Goal: Contribute content: Contribute content

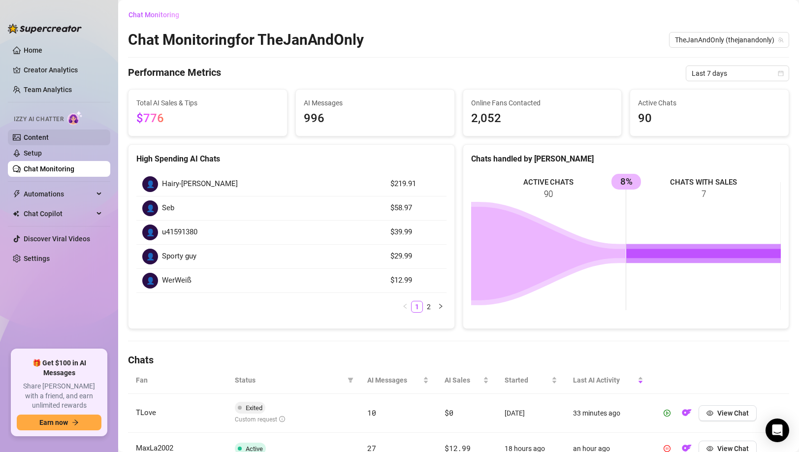
click at [46, 133] on link "Content" at bounding box center [36, 137] width 25 height 8
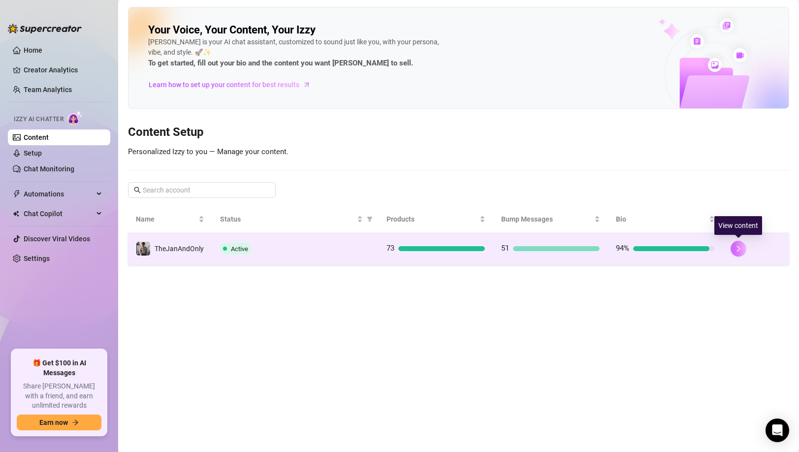
click at [738, 248] on icon "right" at bounding box center [738, 249] width 3 height 6
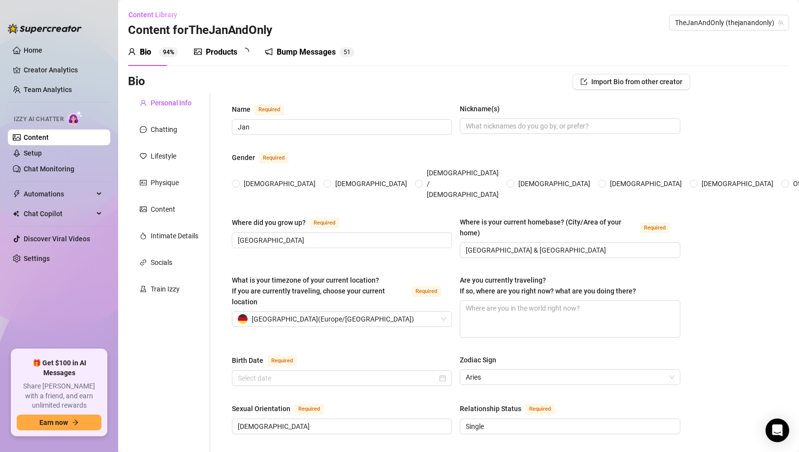
radio input "true"
type input "[DATE]"
click at [204, 45] on div "Products 7 3" at bounding box center [225, 52] width 62 height 28
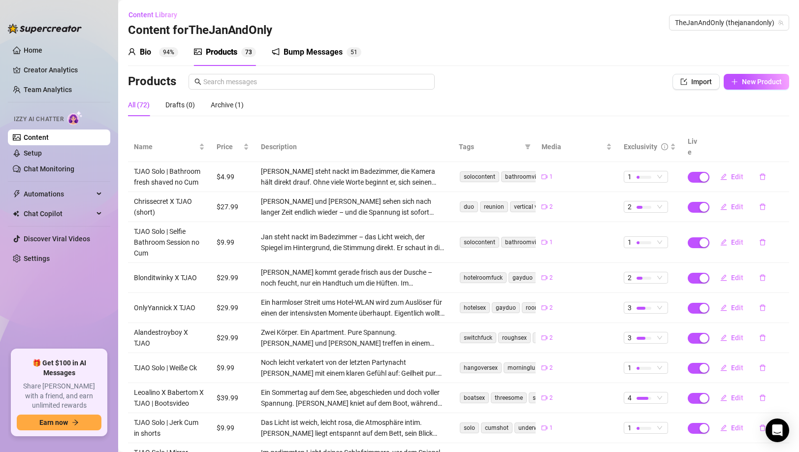
click at [739, 100] on div "All (72) Drafts (0) Archive (1)" at bounding box center [458, 105] width 661 height 23
click at [739, 90] on div "Products Import New Product" at bounding box center [458, 84] width 661 height 20
click at [735, 83] on icon "plus" at bounding box center [734, 81] width 7 height 7
type textarea "Type your message here..."
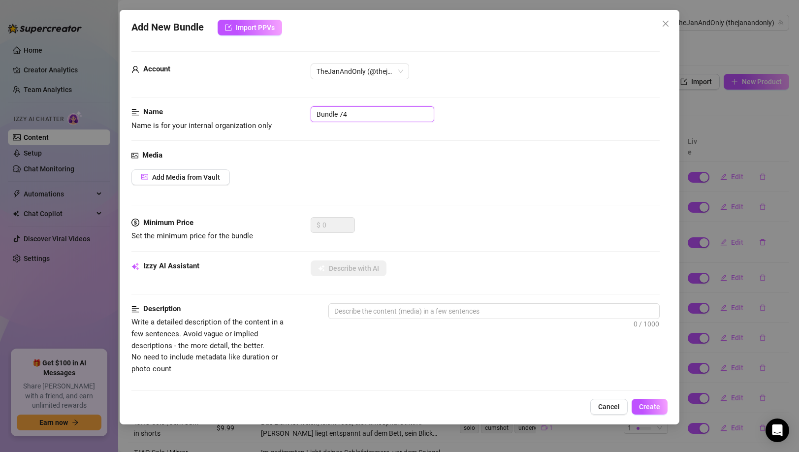
click at [351, 120] on input "Bundle 74" at bounding box center [373, 114] width 124 height 16
type input "TJAP"
click at [605, 406] on span "Cancel" at bounding box center [609, 407] width 22 height 8
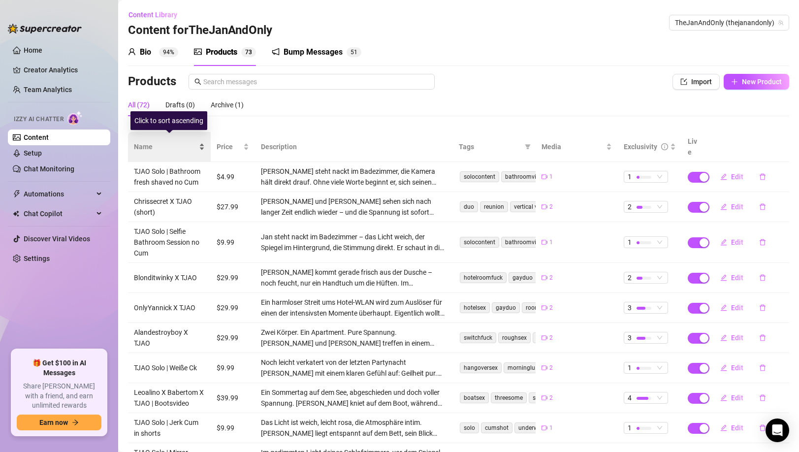
click at [160, 145] on span "Name" at bounding box center [165, 146] width 63 height 11
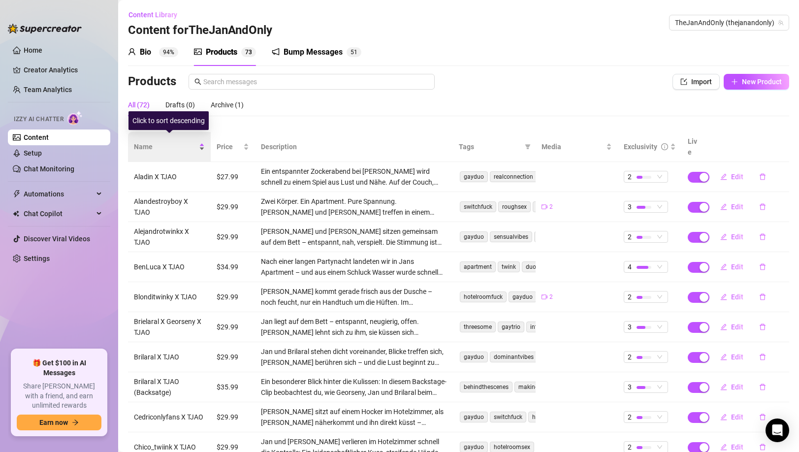
click at [160, 145] on span "Name" at bounding box center [165, 146] width 63 height 11
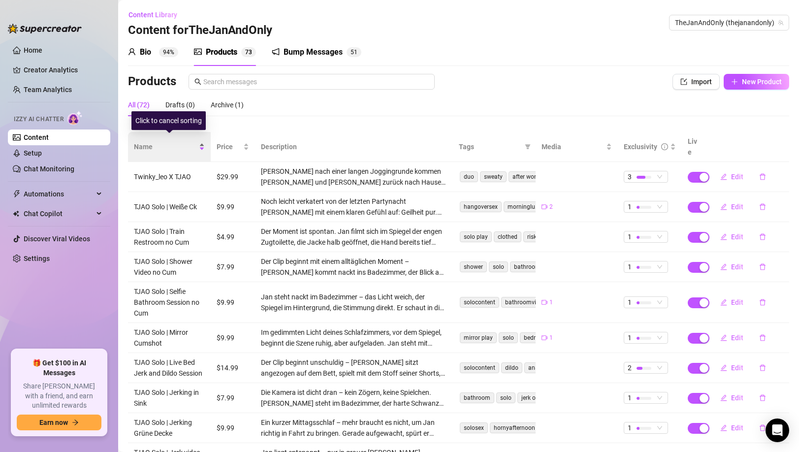
click at [160, 145] on span "Name" at bounding box center [165, 146] width 63 height 11
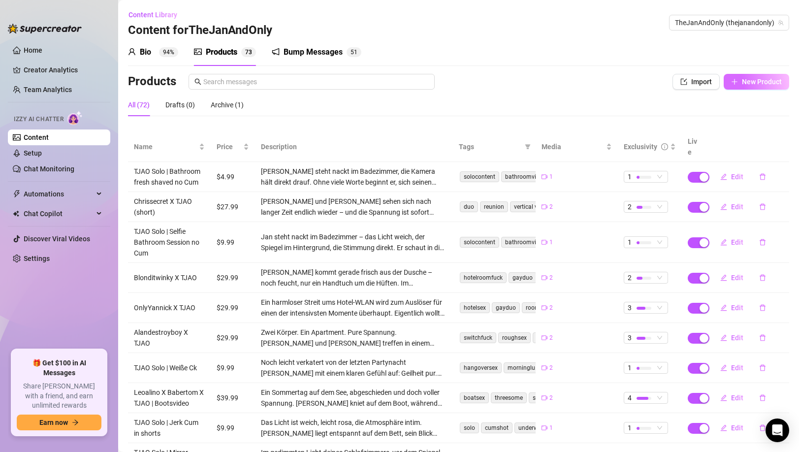
click at [751, 78] on span "New Product" at bounding box center [762, 82] width 40 height 8
type textarea "Type your message here..."
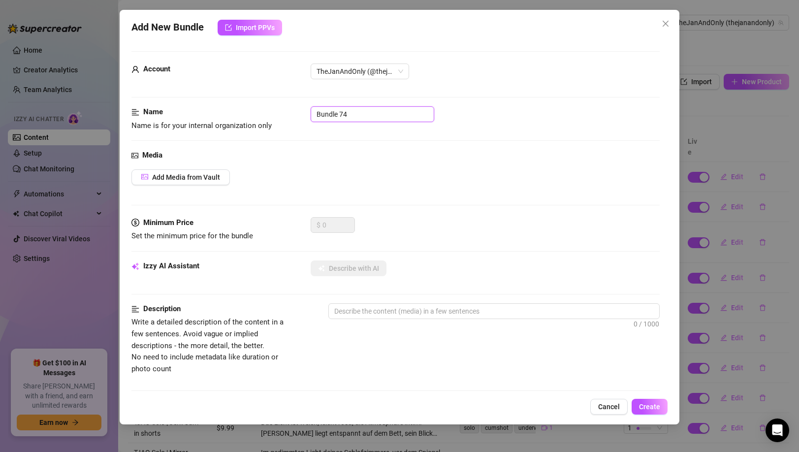
click at [357, 114] on input "Bundle 74" at bounding box center [373, 114] width 124 height 16
type input "B"
click at [359, 121] on input "TJAO Solo | Dildo Door" at bounding box center [373, 114] width 124 height 16
type input "TJAO Solo | Dildo Door"
click at [205, 178] on span "Add Media from Vault" at bounding box center [186, 177] width 68 height 8
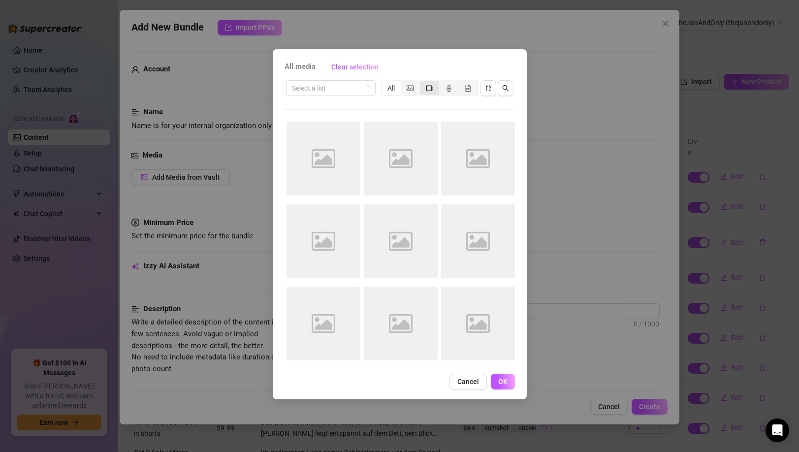
click at [428, 89] on icon "video-camera" at bounding box center [429, 88] width 7 height 7
click at [422, 83] on input "segmented control" at bounding box center [422, 83] width 0 height 0
click at [484, 93] on button "button" at bounding box center [488, 88] width 16 height 16
click at [368, 91] on div "Select a list" at bounding box center [331, 88] width 90 height 16
click at [419, 60] on div "All media Clear selection" at bounding box center [400, 67] width 230 height 16
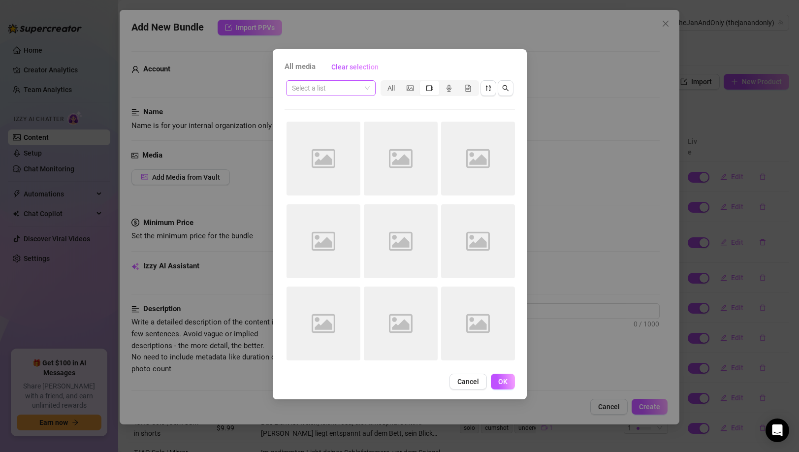
click at [365, 88] on span at bounding box center [331, 88] width 78 height 15
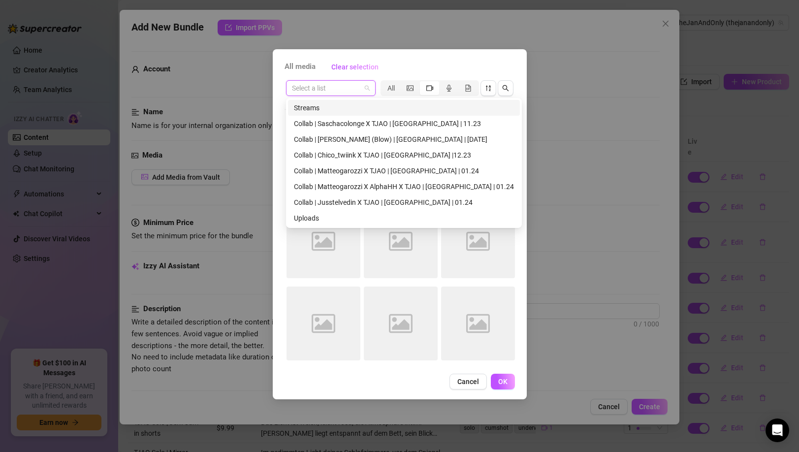
click at [365, 88] on span at bounding box center [331, 88] width 78 height 15
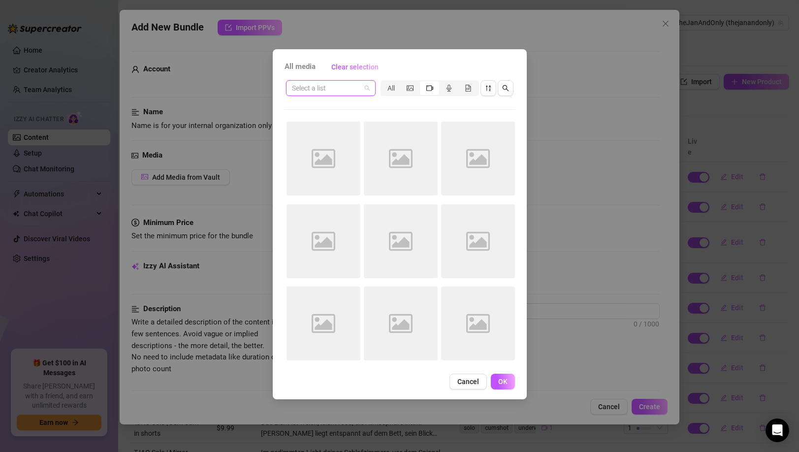
click at [365, 88] on span at bounding box center [331, 88] width 78 height 15
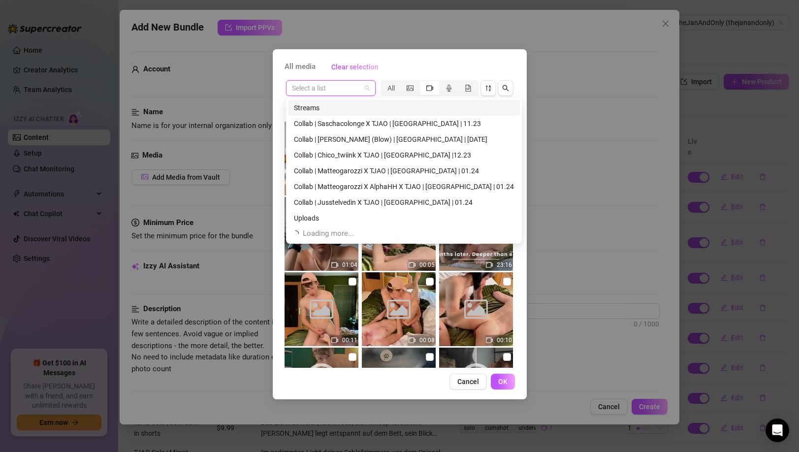
click at [397, 66] on div "All media Clear selection" at bounding box center [400, 67] width 230 height 16
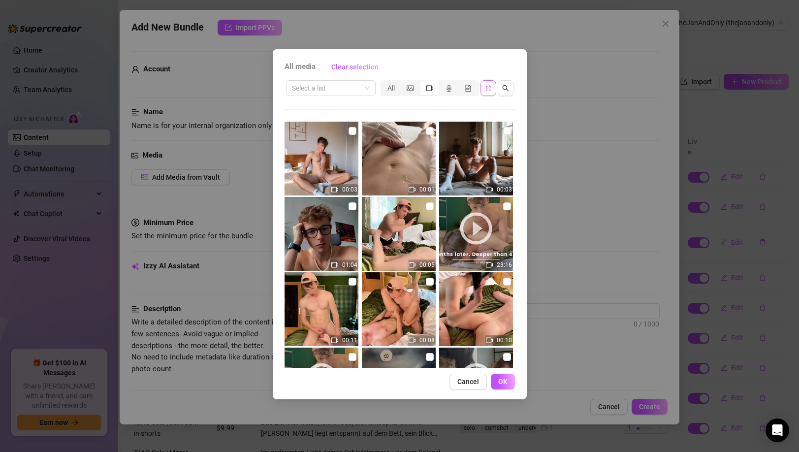
click at [484, 93] on button "button" at bounding box center [488, 88] width 16 height 16
click at [489, 86] on icon "sort-descending" at bounding box center [487, 88] width 5 height 6
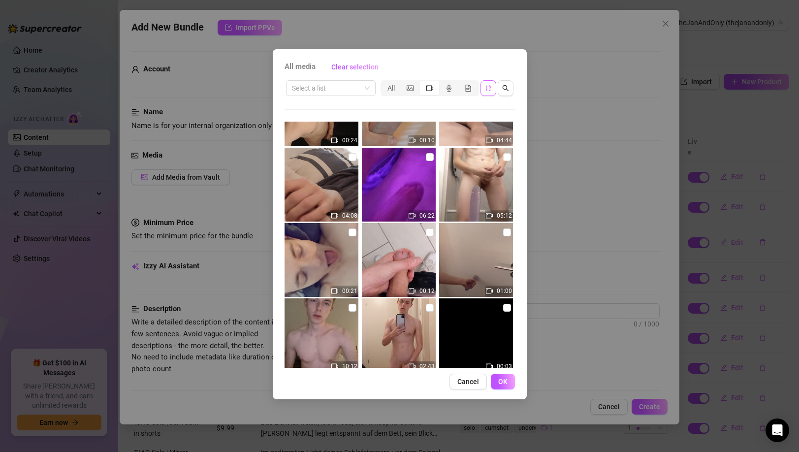
scroll to position [1263, 0]
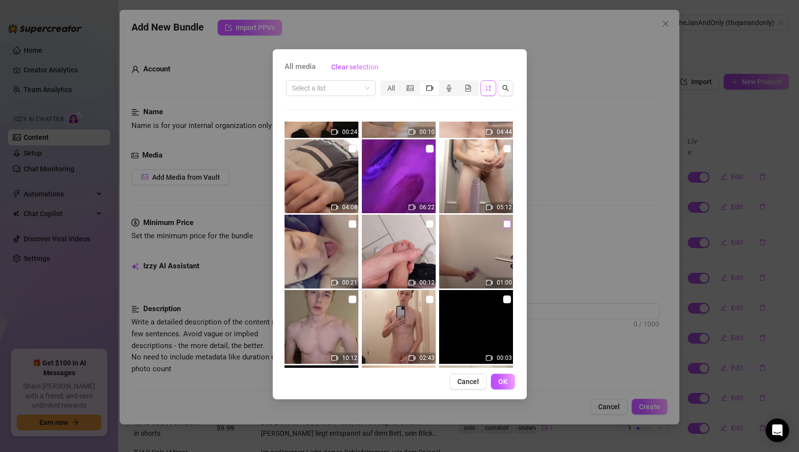
click at [505, 221] on input "checkbox" at bounding box center [507, 224] width 8 height 8
checkbox input "true"
click at [501, 381] on span "OK" at bounding box center [502, 382] width 9 height 8
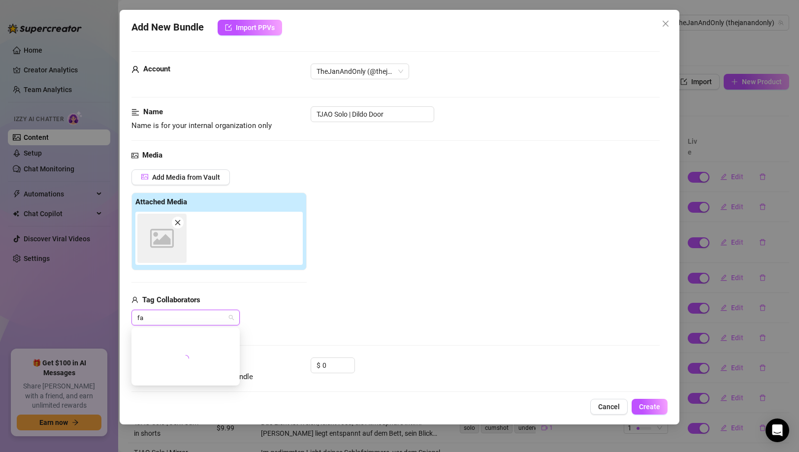
type input "fab"
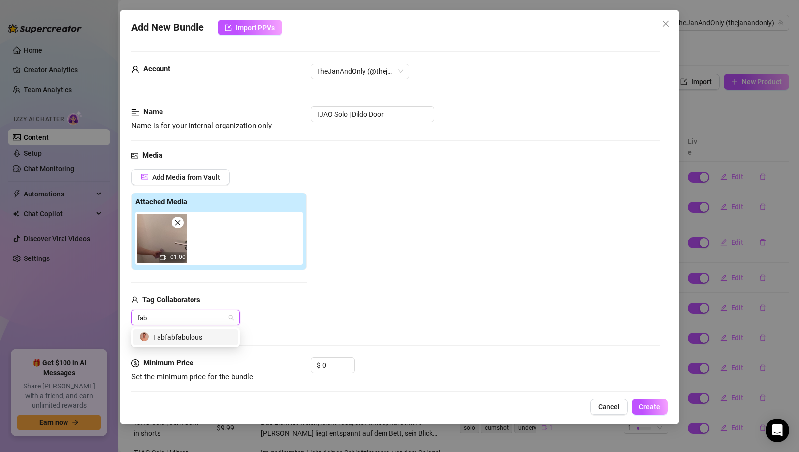
click at [209, 335] on div "Fabfabfabulous" at bounding box center [185, 337] width 93 height 11
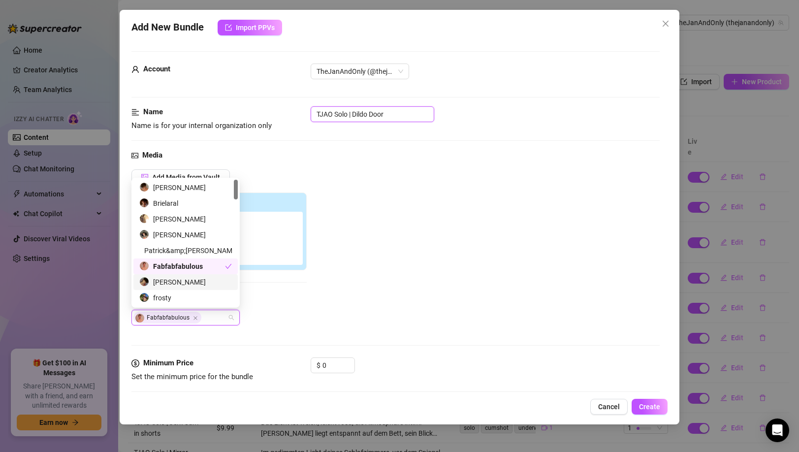
click at [328, 118] on input "TJAO Solo | Dildo Door" at bounding box center [373, 114] width 124 height 16
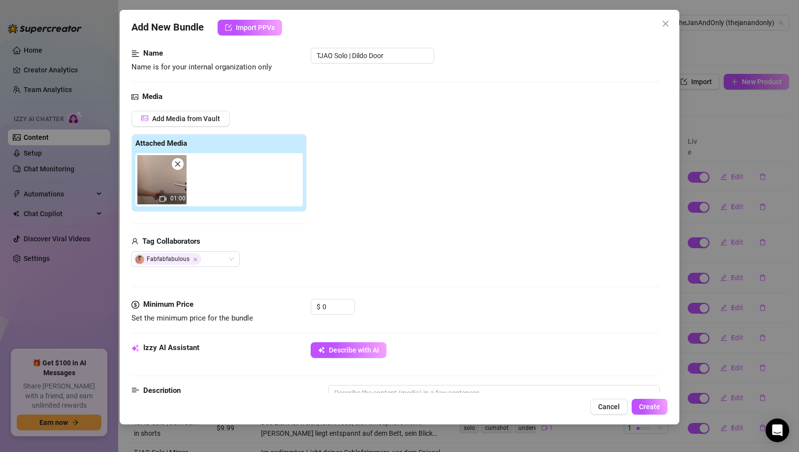
scroll to position [65, 0]
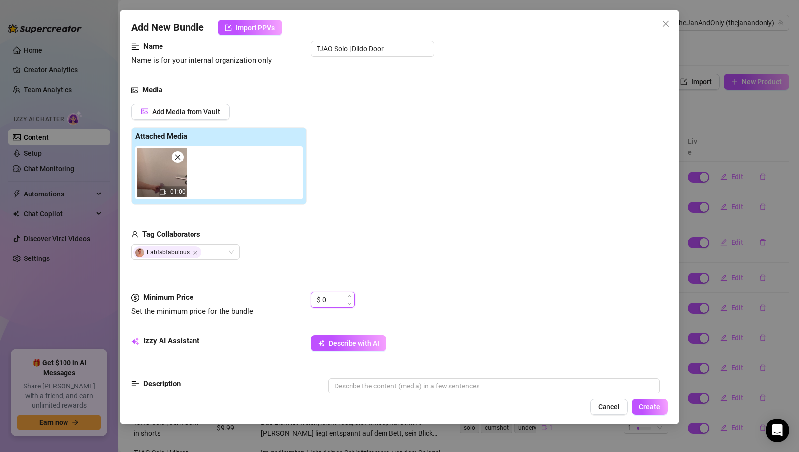
click at [331, 306] on input "0" at bounding box center [338, 299] width 32 height 15
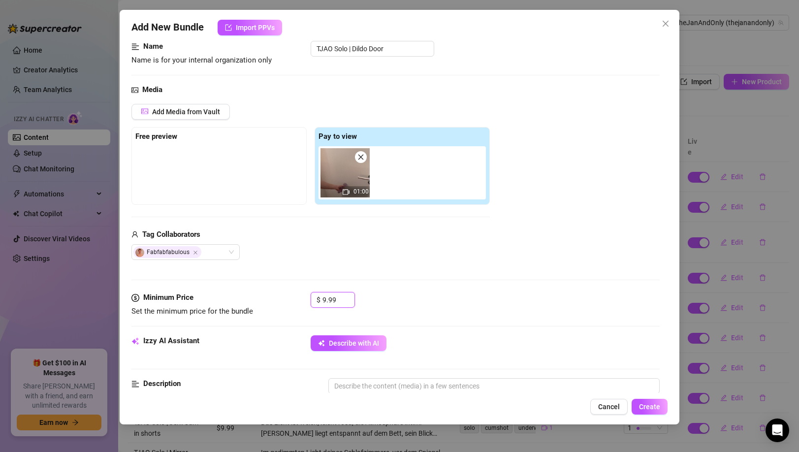
type input "9.99"
click at [340, 271] on div "Media Add Media from Vault Free preview Pay to view 01:00 Tag Collaborators Fab…" at bounding box center [395, 188] width 528 height 208
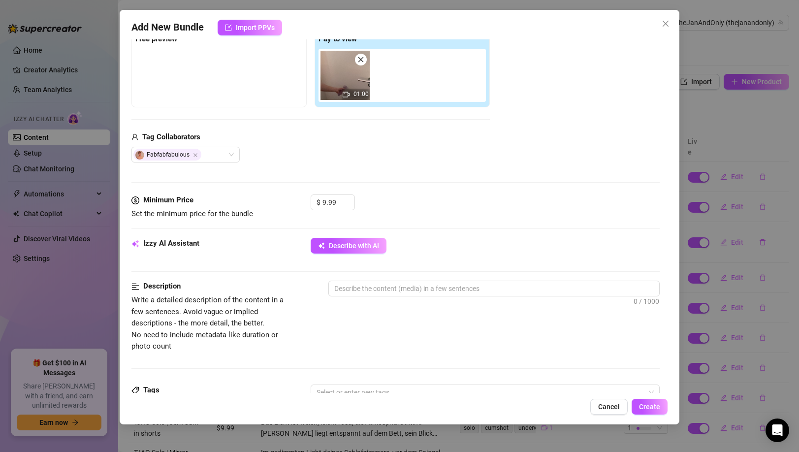
scroll to position [167, 0]
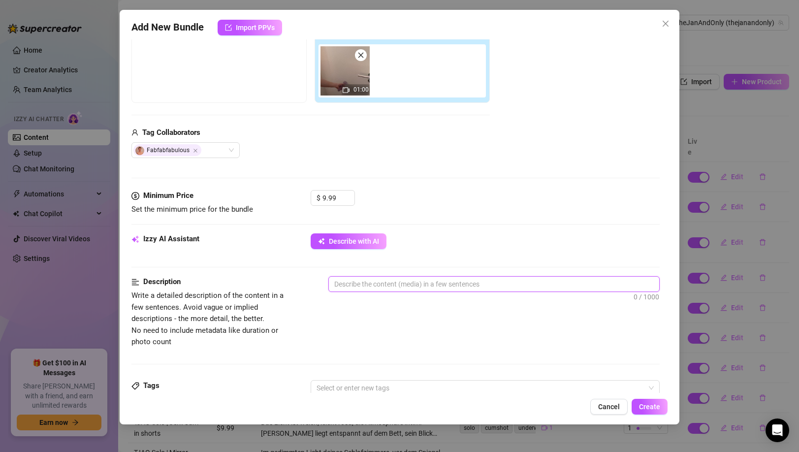
click at [347, 287] on textarea at bounding box center [494, 284] width 330 height 15
paste textarea "Spontan, frech und verboten heiß: Jan befestigt einen Dildo mit [PERSON_NAME] a…"
type textarea "Spontan, frech und verboten heiß: Jan befestigt einen Dildo mit [PERSON_NAME] a…"
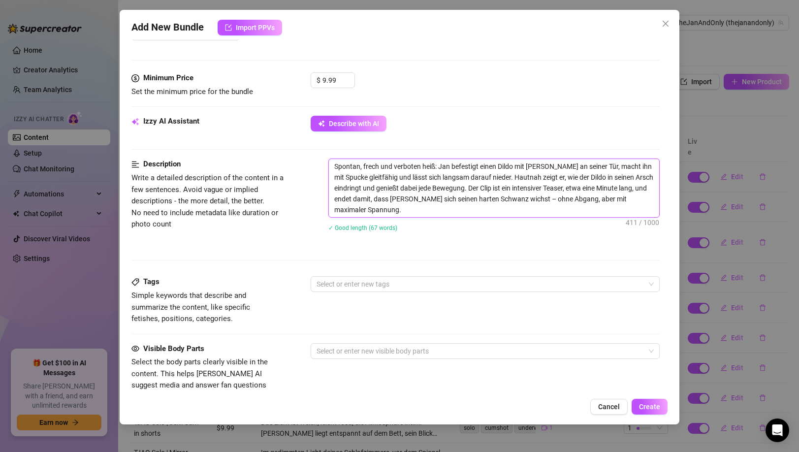
scroll to position [287, 0]
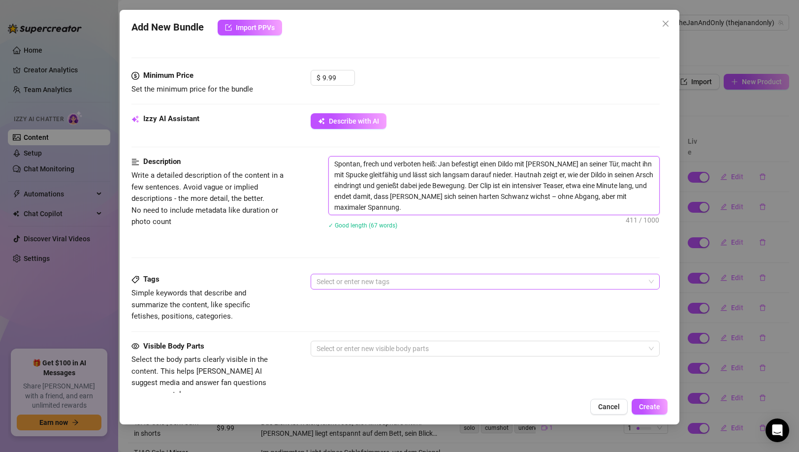
click at [350, 277] on div at bounding box center [480, 282] width 334 height 14
type textarea "Spontan, frech und verboten heiß: Jan befestigt einen Dildo mit [PERSON_NAME] a…"
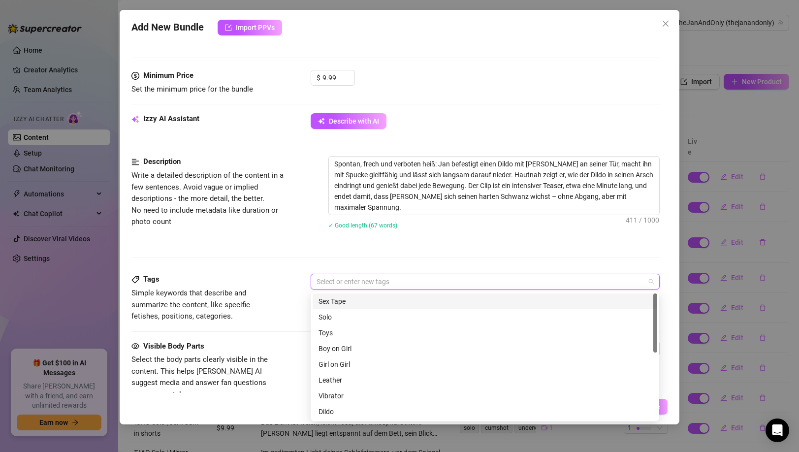
click at [351, 250] on div "Description Write a detailed description of the content in a few sentences. Avo…" at bounding box center [395, 215] width 528 height 118
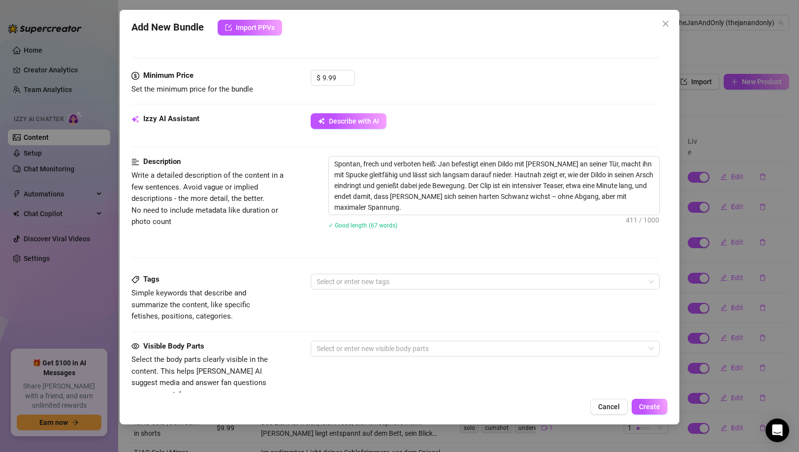
click at [322, 291] on div "Tags Simple keywords that describe and summarize the content, like specific fet…" at bounding box center [395, 298] width 528 height 48
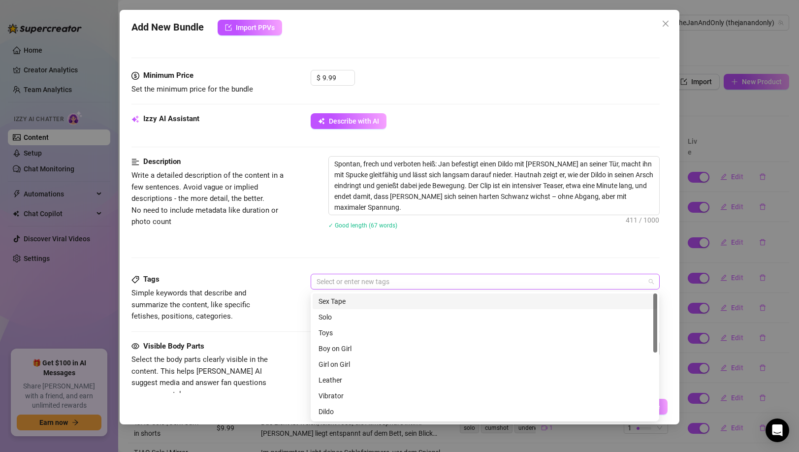
click at [322, 282] on div at bounding box center [480, 282] width 334 height 14
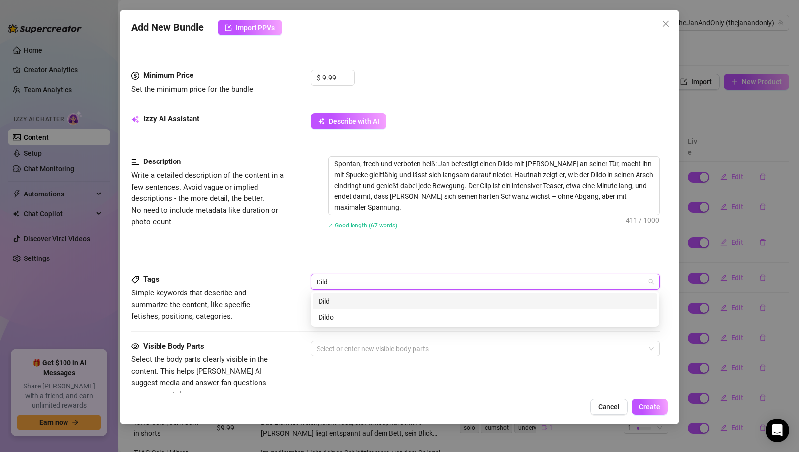
type input "Dildo"
type input "anal"
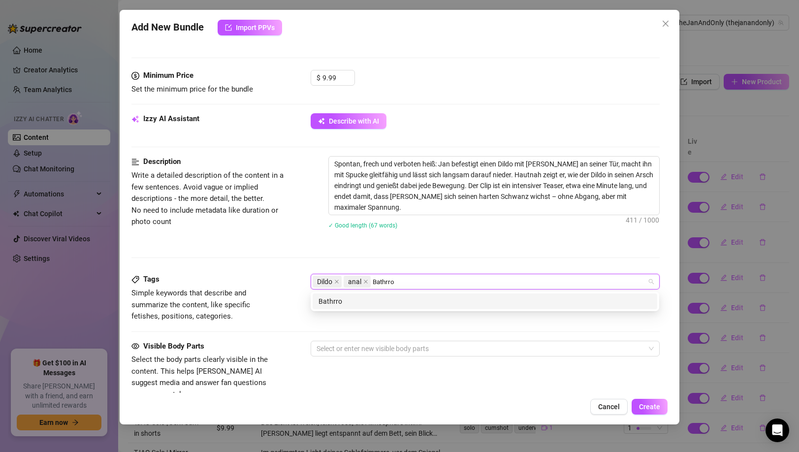
type input "Bathrrom"
type input "S"
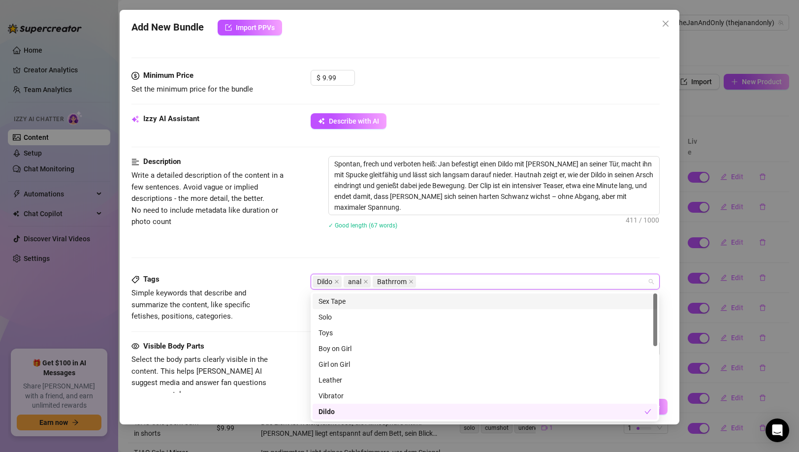
click at [428, 281] on div "Dildo anal Bathrrom" at bounding box center [480, 282] width 334 height 14
paste input "soloplay"
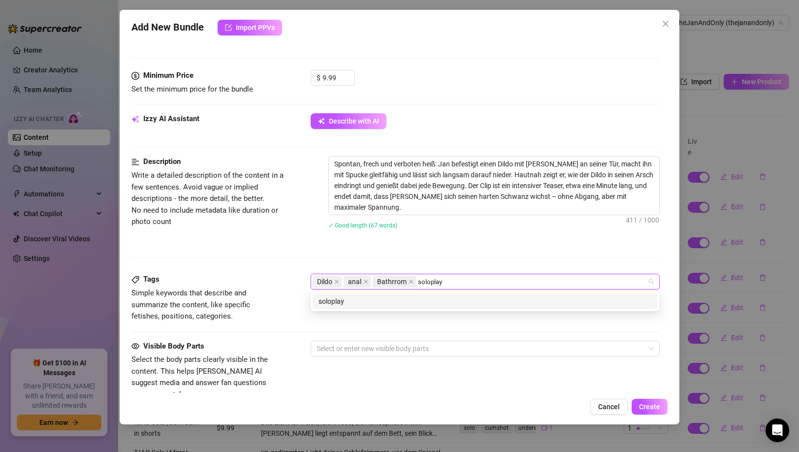
type input "soloplay"
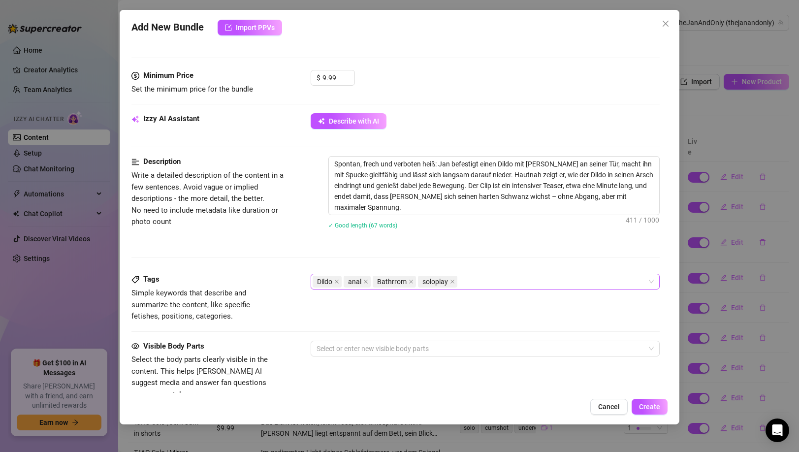
click at [489, 279] on div "Dildo anal Bathrrom soloplay" at bounding box center [480, 282] width 334 height 14
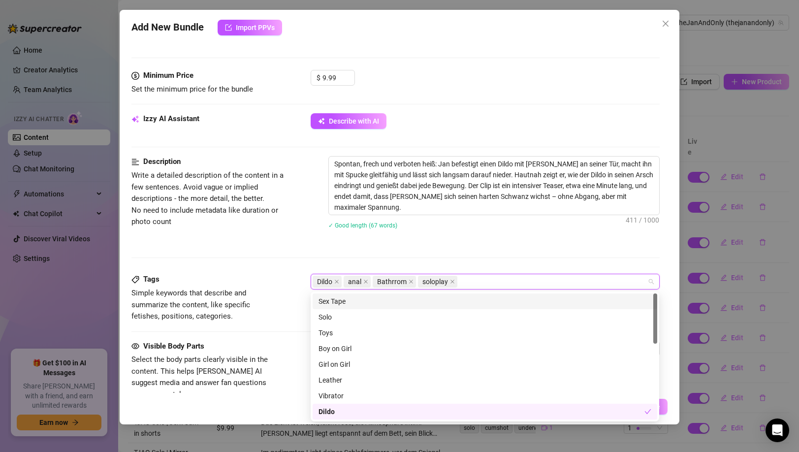
paste input "teaser"
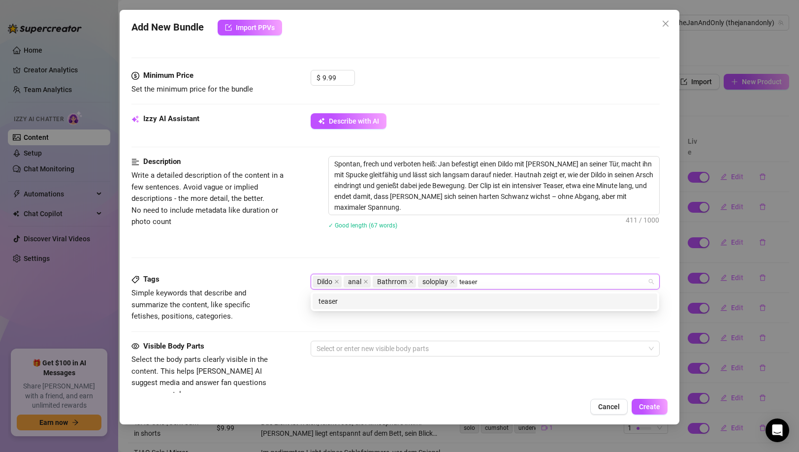
type input "teaser"
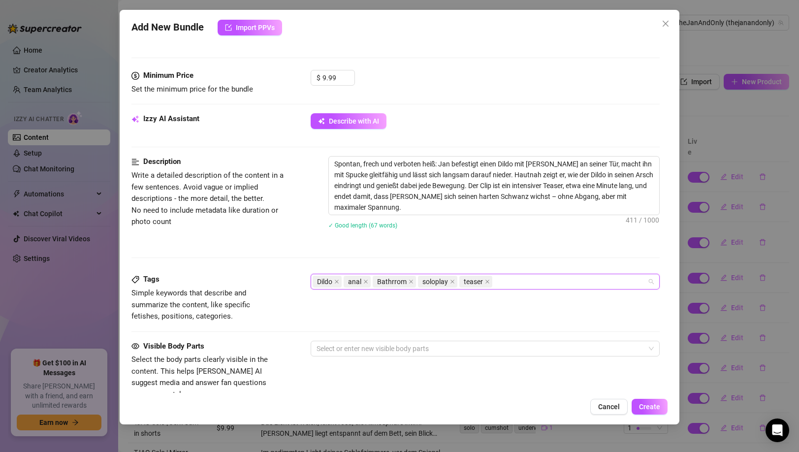
click at [519, 287] on div "Dildo anal Bathrrom soloplay teaser" at bounding box center [480, 282] width 334 height 14
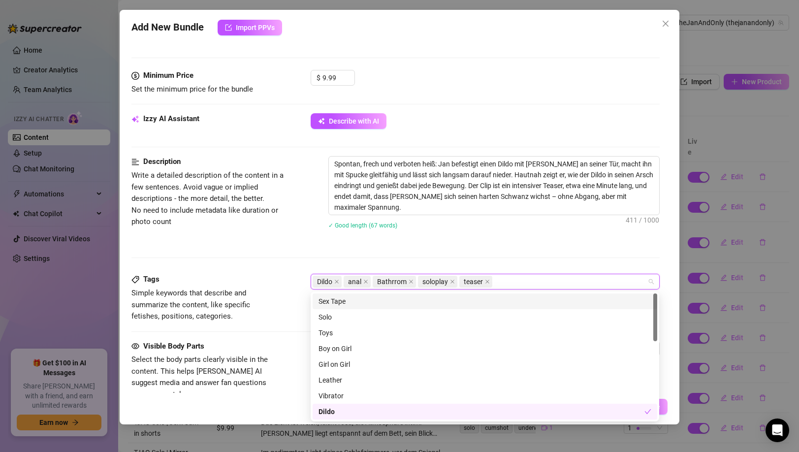
paste input "door"
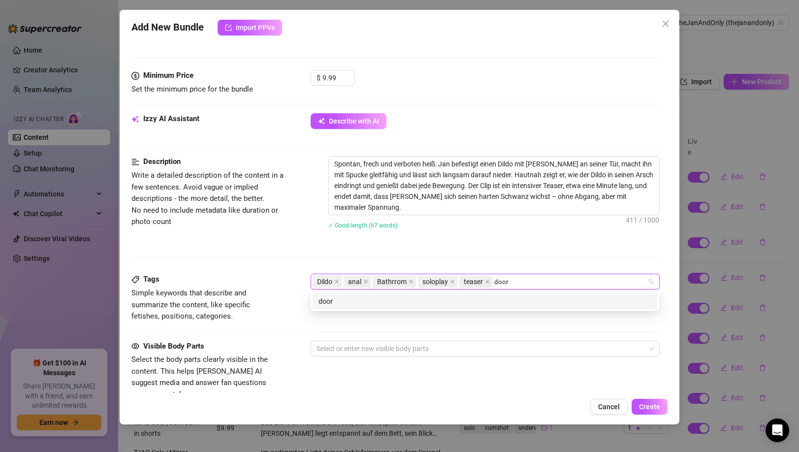
type input "door"
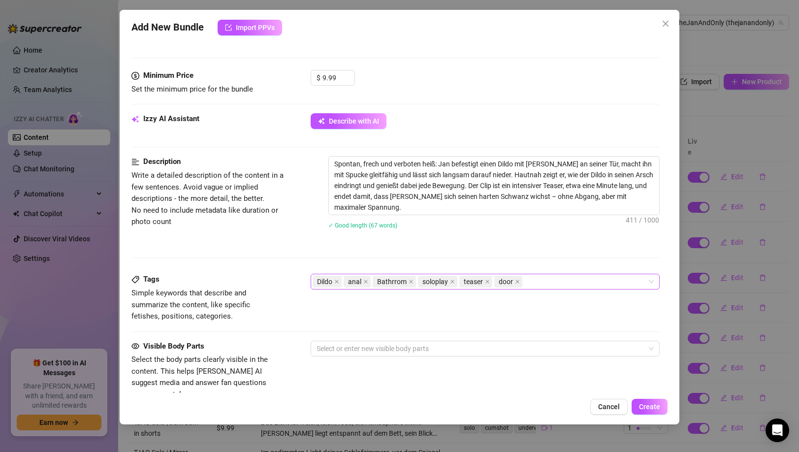
click at [536, 277] on div "Dildo anal Bathrrom soloplay teaser door" at bounding box center [480, 282] width 334 height 14
paste input "hard"
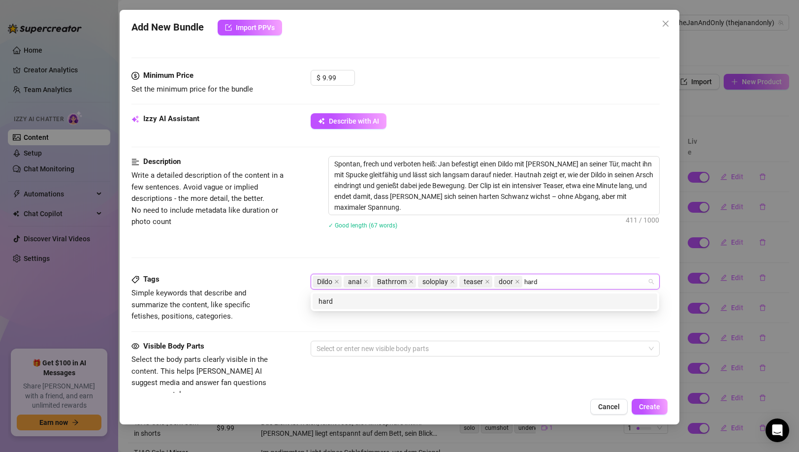
type input "hard"
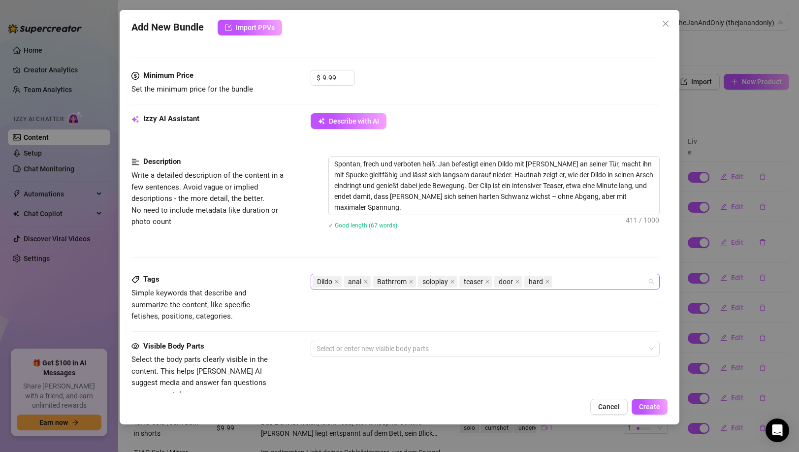
click at [573, 283] on div "Dildo anal Bathrrom soloplay teaser door hard" at bounding box center [480, 282] width 334 height 14
paste input "assplay"
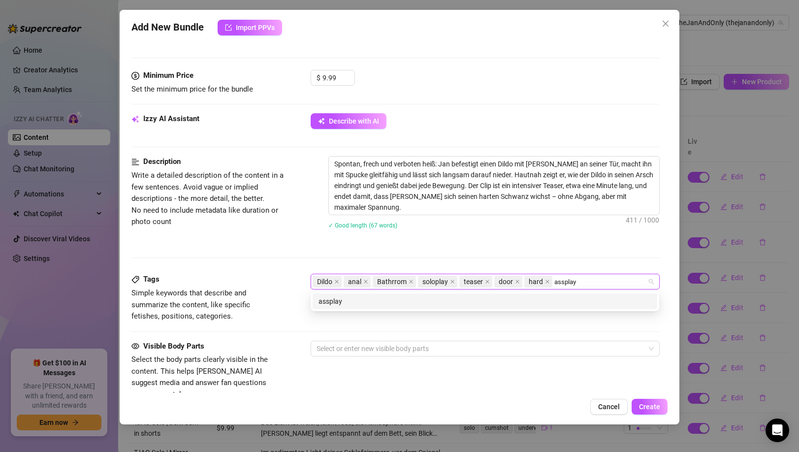
type input "assplay"
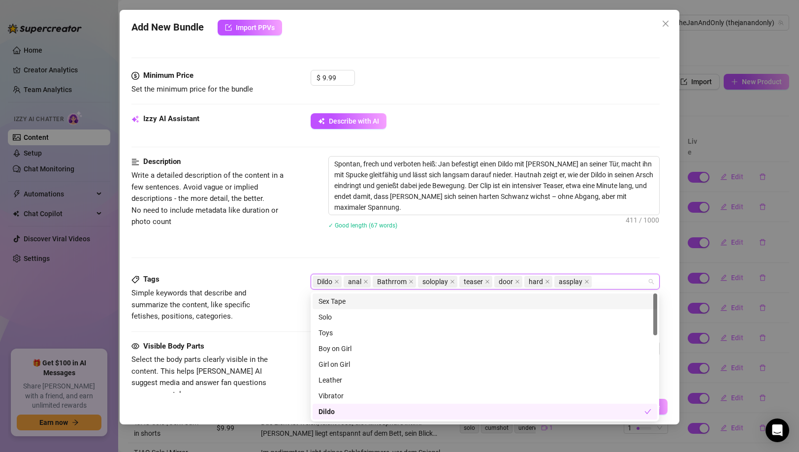
click at [603, 283] on div "Dildo anal Bathrrom soloplay teaser door hard assplay" at bounding box center [480, 282] width 334 height 14
paste input "toy"
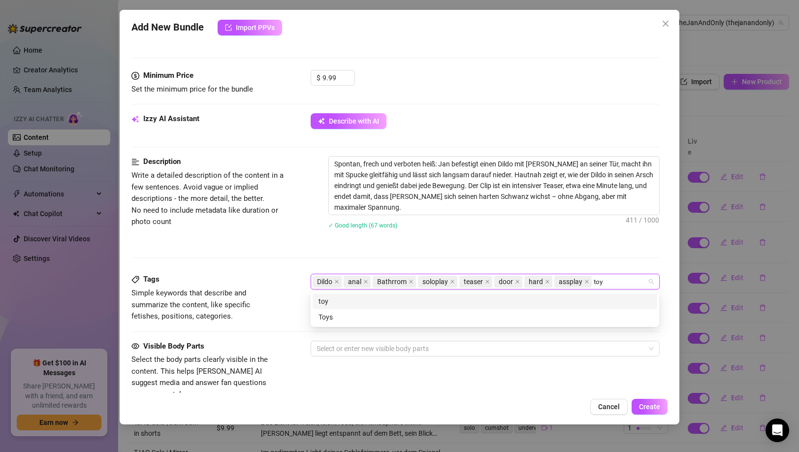
type input "toy"
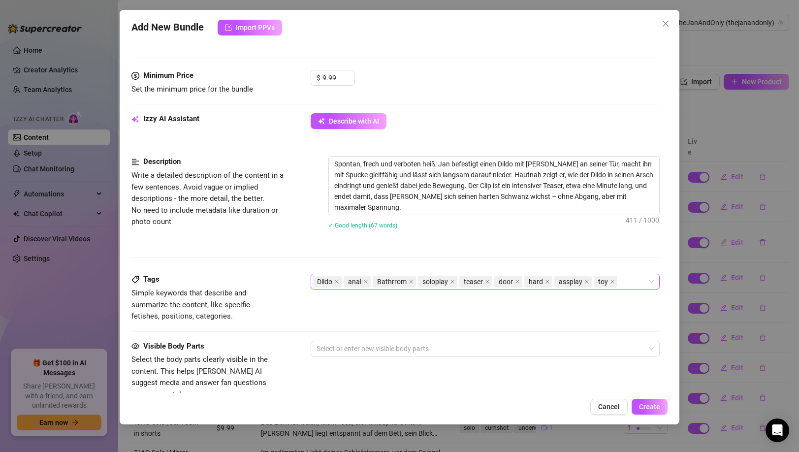
click at [621, 284] on div "Dildo anal Bathrrom soloplay teaser door hard assplay toy" at bounding box center [480, 282] width 334 height 14
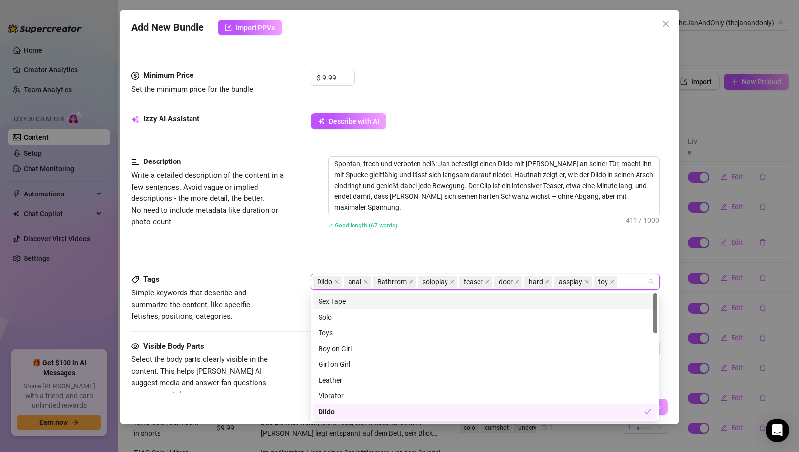
paste input "spit"
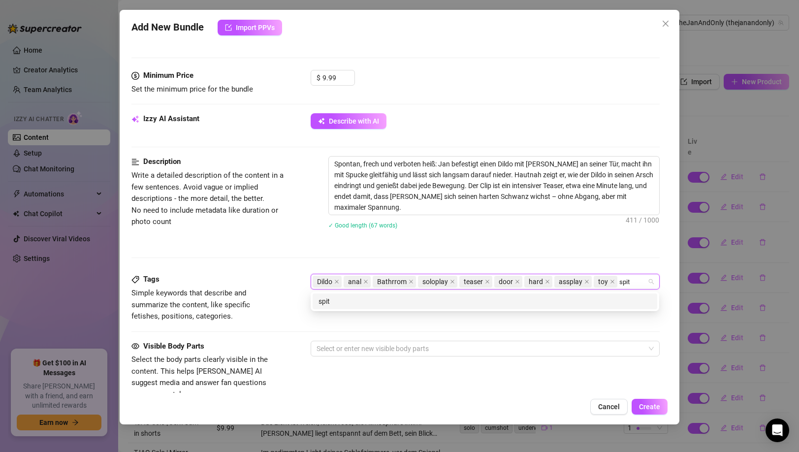
type input "spit"
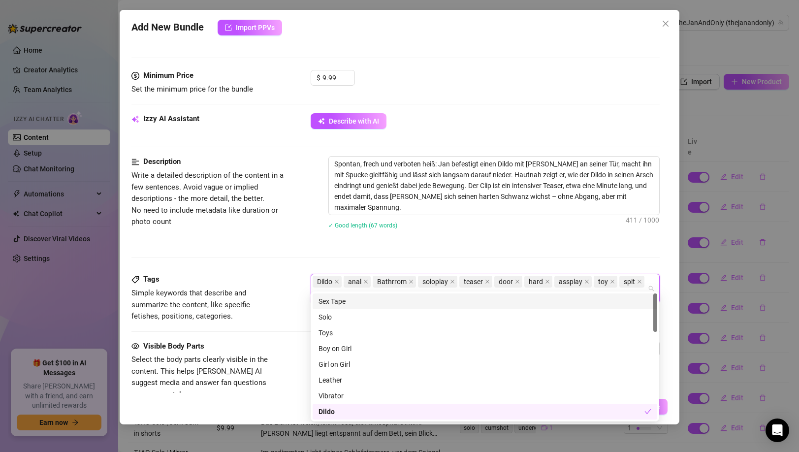
click at [643, 283] on div "spit" at bounding box center [632, 282] width 27 height 14
paste input "lube"
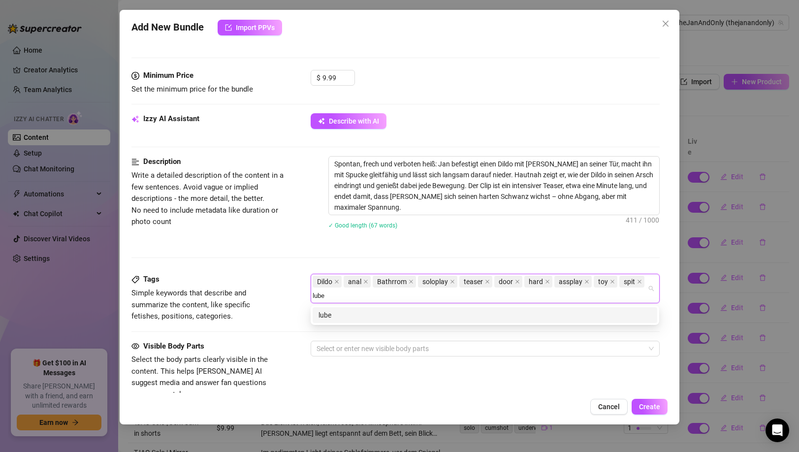
type input "lube"
click at [599, 248] on div "Description Write a detailed description of the content in a few sentences. Avo…" at bounding box center [395, 215] width 528 height 118
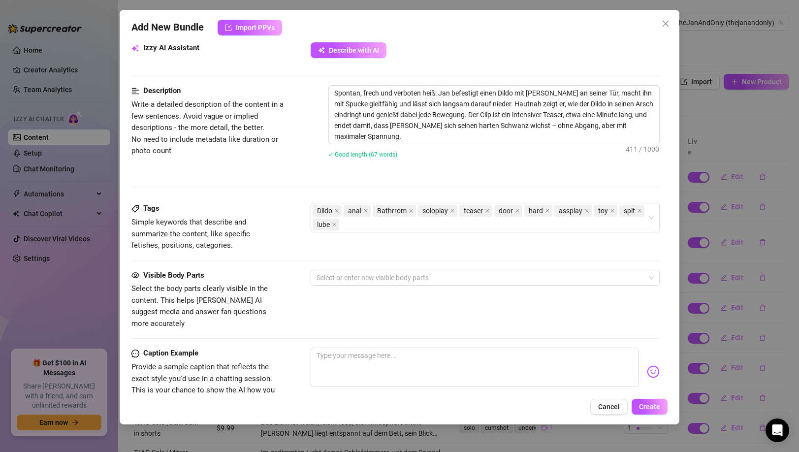
scroll to position [389, 0]
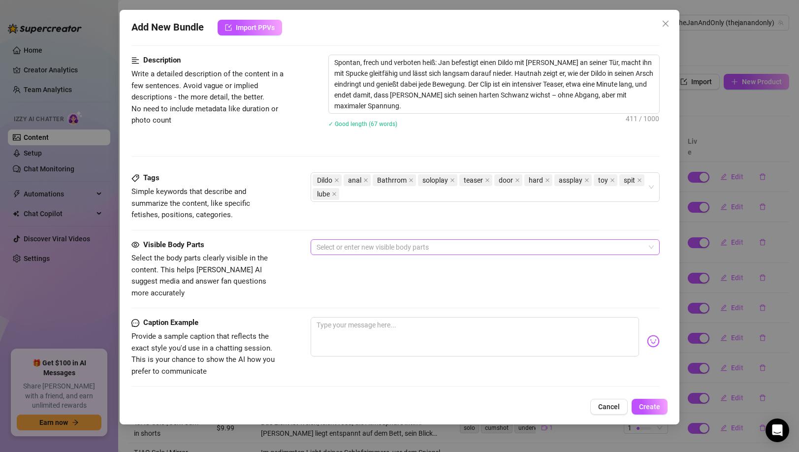
click at [496, 242] on div at bounding box center [480, 247] width 334 height 14
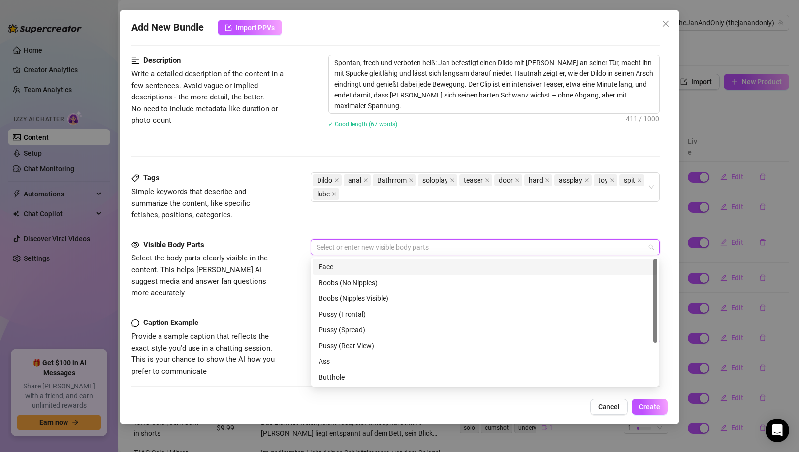
click at [363, 265] on div "Face" at bounding box center [485, 266] width 333 height 11
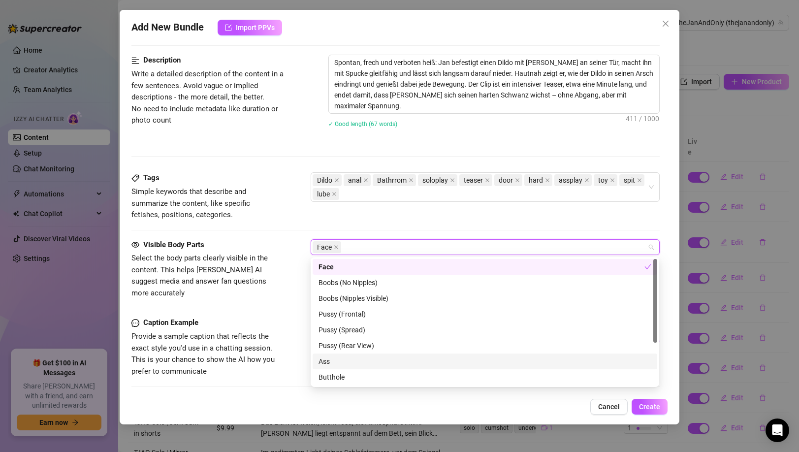
click at [355, 360] on div "Ass" at bounding box center [485, 361] width 333 height 11
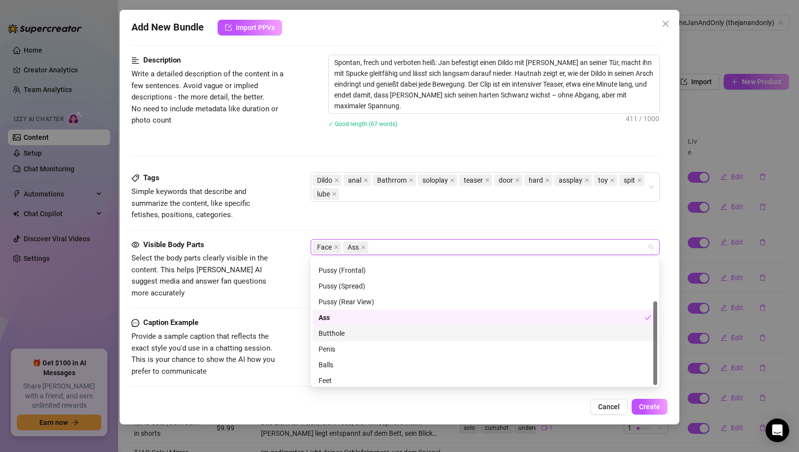
scroll to position [63, 0]
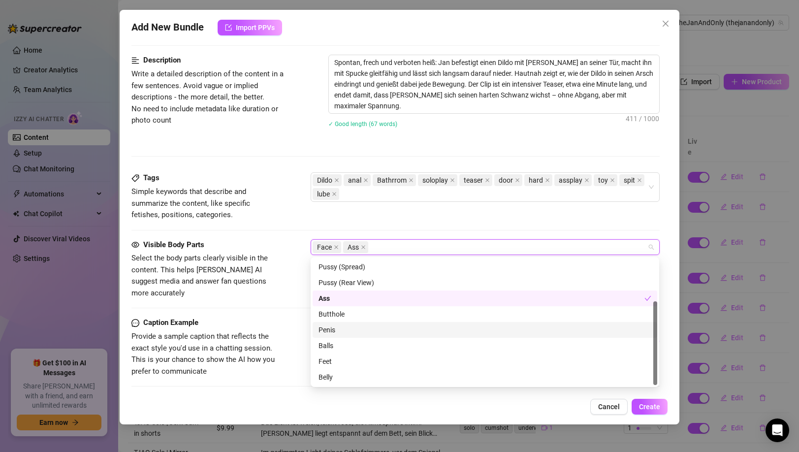
click at [341, 325] on div "Penis" at bounding box center [485, 329] width 333 height 11
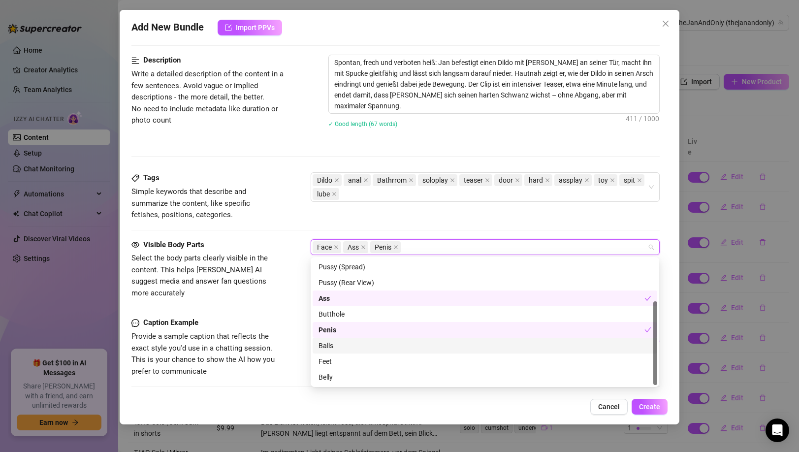
click at [338, 351] on div "Balls" at bounding box center [485, 346] width 345 height 16
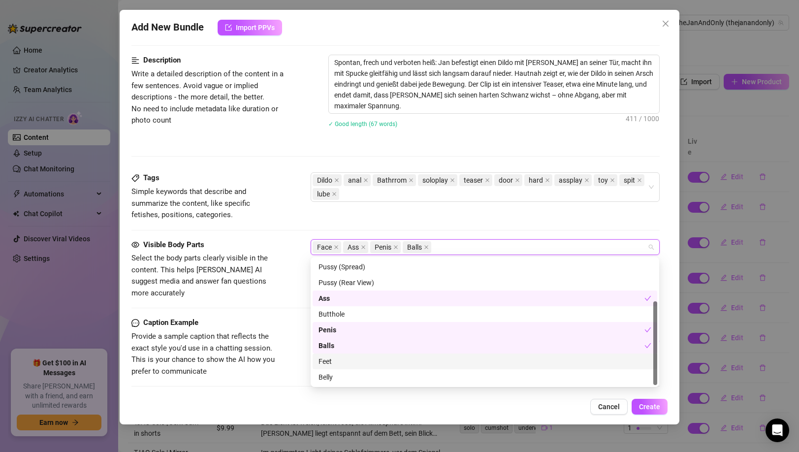
click at [294, 344] on div "Caption Example Provide a sample caption that reflects the exact style you'd us…" at bounding box center [395, 347] width 528 height 60
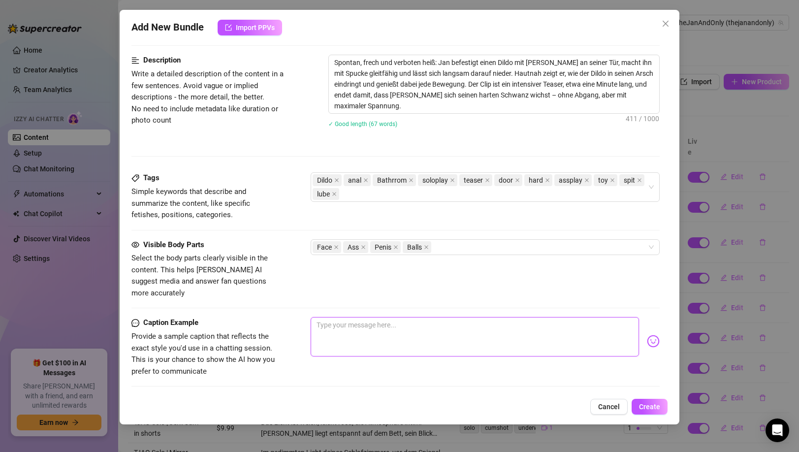
click at [346, 317] on textarea at bounding box center [475, 336] width 328 height 39
paste textarea "Tür zu, Hosen runter… und rein da 😏🍑 Spontane Quickie-Action zuhause – aber Vor…"
type textarea "Tür zu, Hosen runter… und rein da 😏🍑 Spontane Quickie-Action zuhause – aber Vor…"
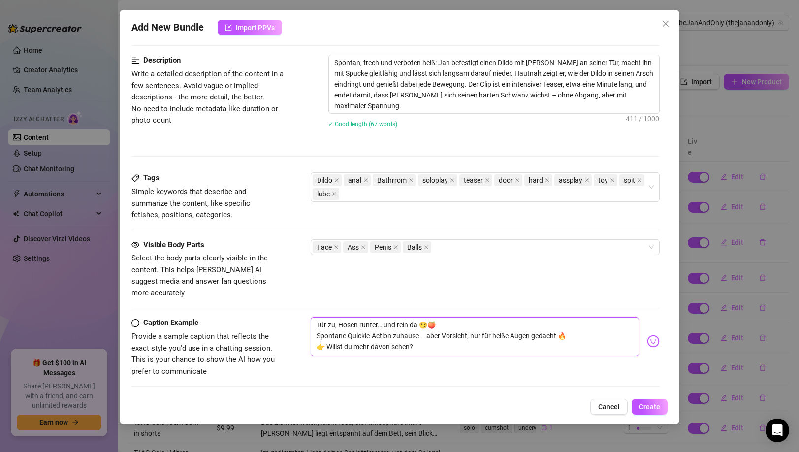
click at [428, 326] on textarea "Tür zu, Hosen runter… und rein da 😏🍑 Spontane Quickie-Action zuhause – aber Vor…" at bounding box center [475, 336] width 328 height 39
type textarea "Tür zu, Hosen runter… und rein da 😏🍑 Spontane Quickie-Action zuhause –aber Vors…"
type textarea "Tür zu, Hosen runter… und rein da 😏🍑 Spontane Quickie-Action zuhause aber Vorsi…"
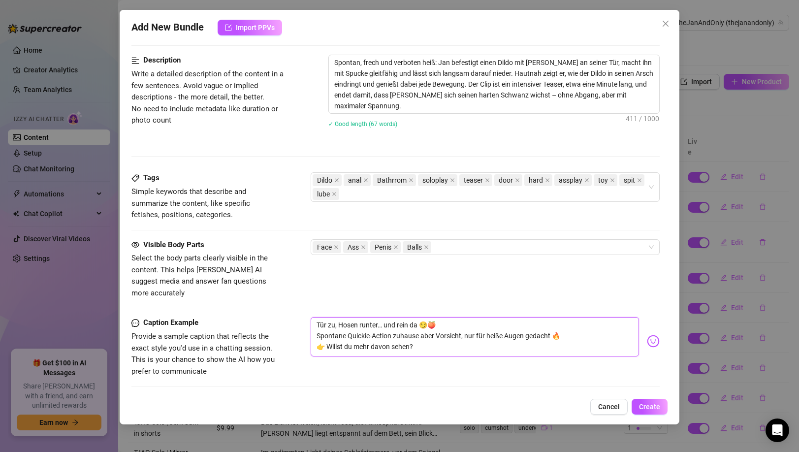
click at [327, 336] on textarea "Tür zu, Hosen runter… und rein da 😏🍑 Spontane Quickie-Action zuhause aber Vorsi…" at bounding box center [475, 336] width 328 height 39
type textarea "Tür zu, Hosen runter… und rein da 😏🍑 Spontane Quickie-Action zuhause aber Vorsi…"
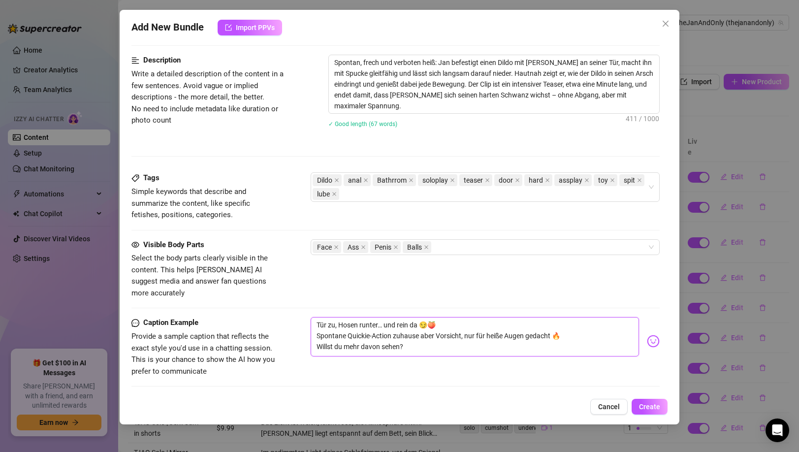
click at [435, 336] on textarea "Tür zu, Hosen runter… und rein da 😏🍑 Spontane Quickie-Action zuhause aber Vorsi…" at bounding box center [475, 336] width 328 height 39
type textarea "Tür zu, Hosen runter… und rein da 😏🍑 Spontane Quickie-Action zuhause aber Vorsi…"
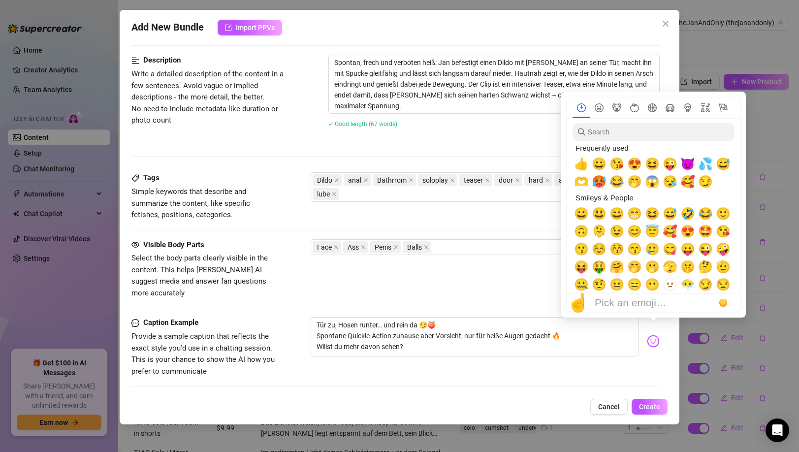
click at [650, 335] on img at bounding box center [653, 341] width 13 height 13
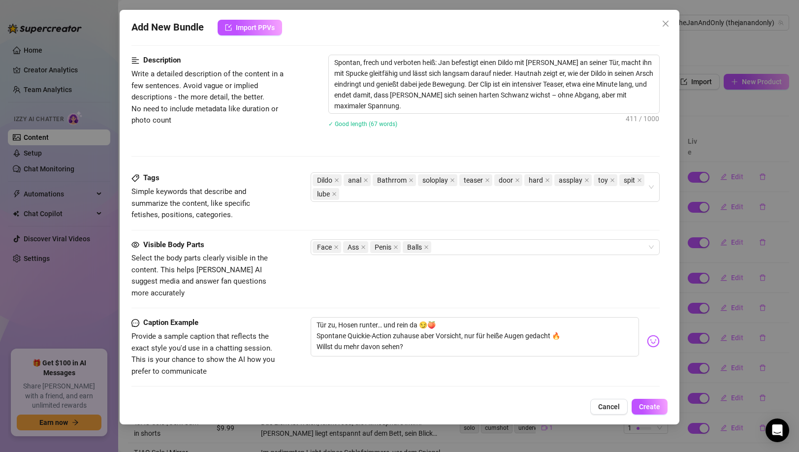
click at [655, 335] on img at bounding box center [653, 341] width 13 height 13
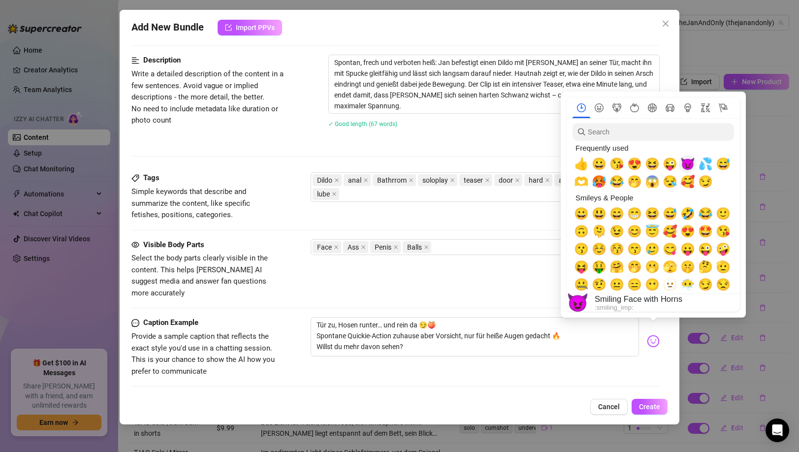
click at [691, 165] on span "😈" at bounding box center [687, 164] width 15 height 14
type textarea "Tür zu, Hosen runter… und rein da 😏🍑 Spontane Quickie-Action zuhause aber Vorsi…"
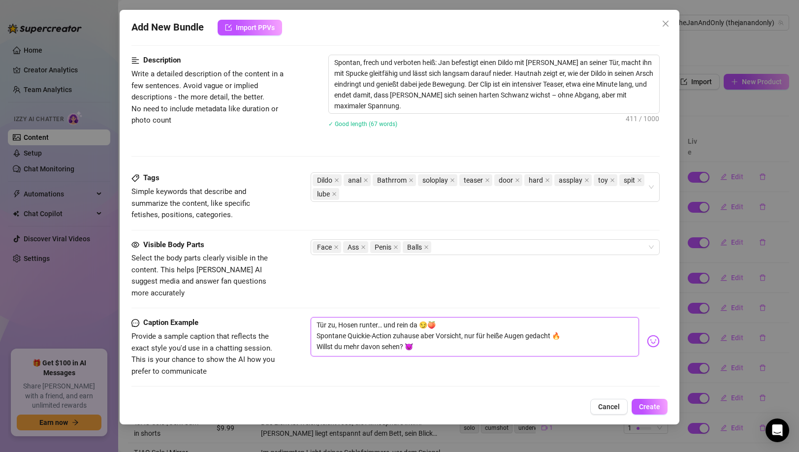
type textarea "Tür zu, Hosen runter… und rein da 😏🍑 Spontane Quickie-Action zuhause aber Vorsi…"
click at [524, 256] on div "Visible Body Parts Select the body parts clearly visible in the content. This h…" at bounding box center [395, 269] width 528 height 60
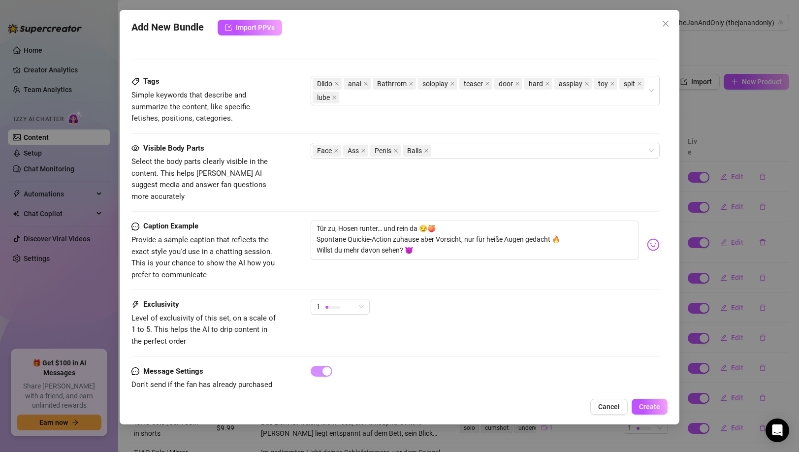
scroll to position [502, 0]
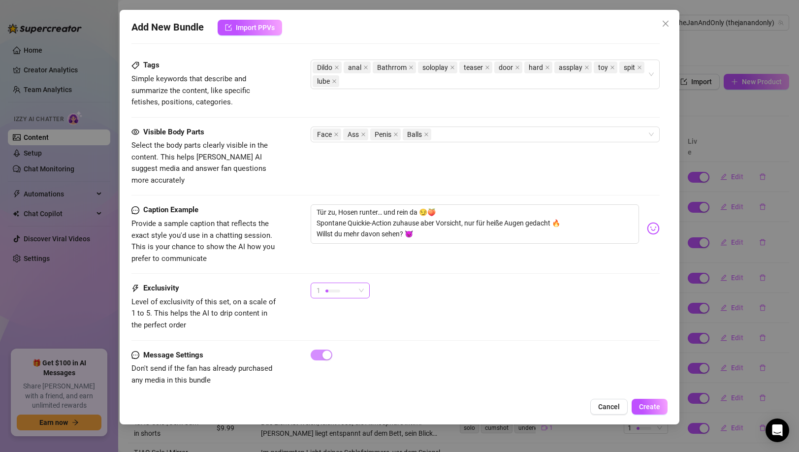
click at [352, 283] on div "1" at bounding box center [336, 290] width 38 height 15
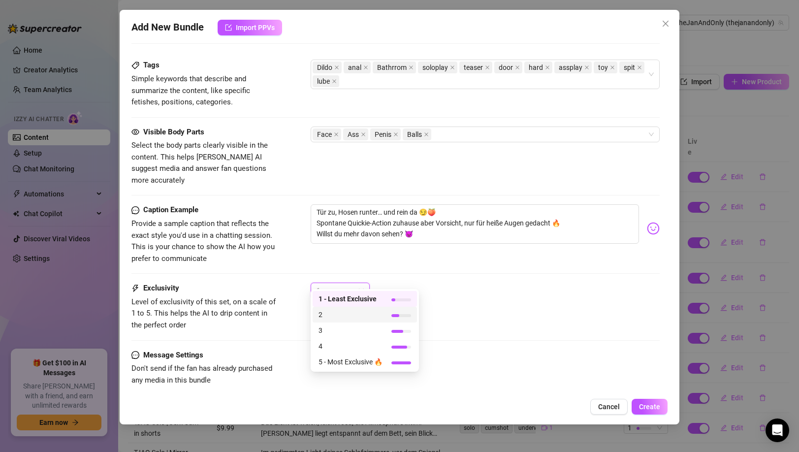
click at [353, 310] on span "2" at bounding box center [351, 314] width 64 height 11
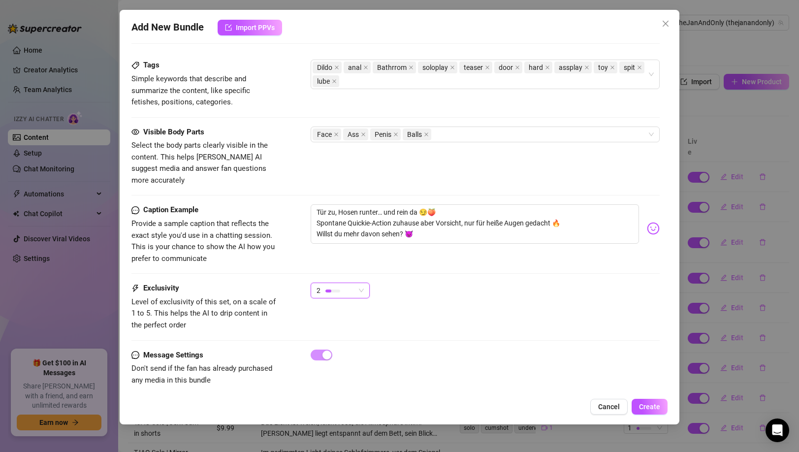
click at [347, 283] on div "2" at bounding box center [336, 290] width 38 height 15
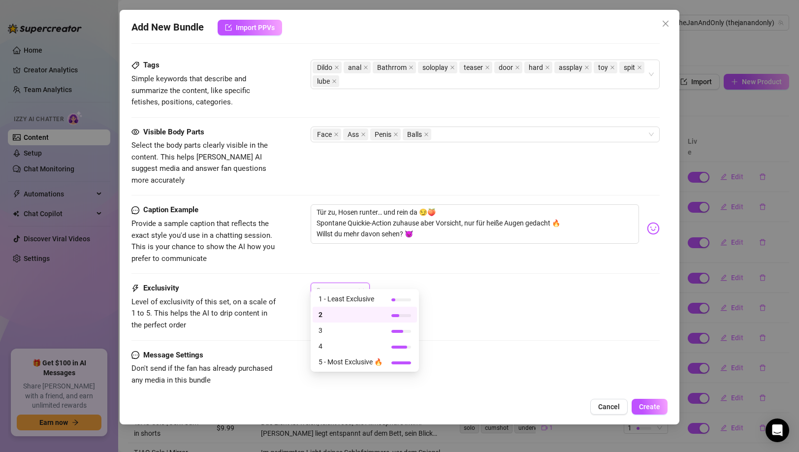
click at [342, 297] on span "1 - Least Exclusive" at bounding box center [351, 298] width 64 height 11
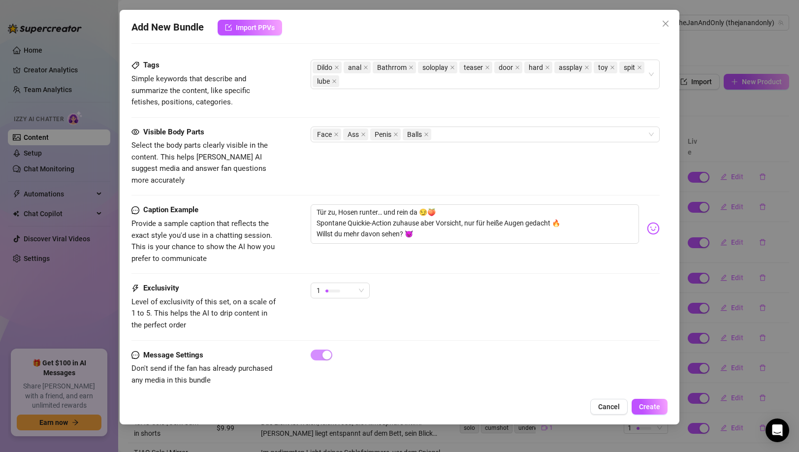
click at [418, 291] on div "1" at bounding box center [485, 295] width 349 height 25
click at [647, 405] on span "Create" at bounding box center [649, 407] width 21 height 8
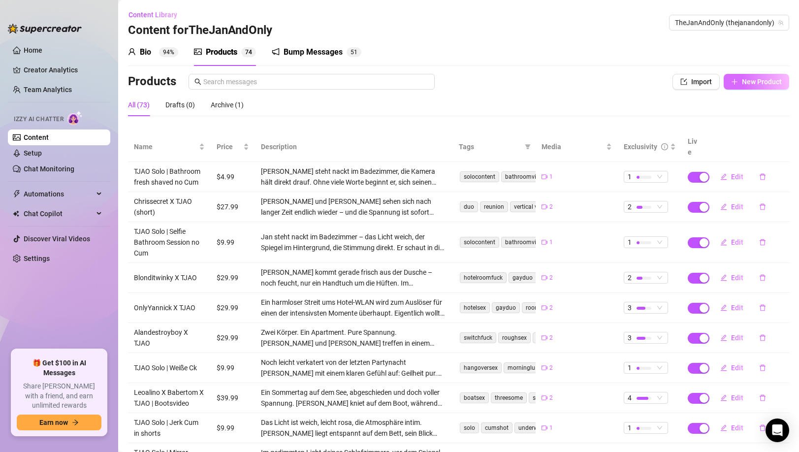
click at [763, 80] on span "New Product" at bounding box center [762, 82] width 40 height 8
type textarea "Type your message here..."
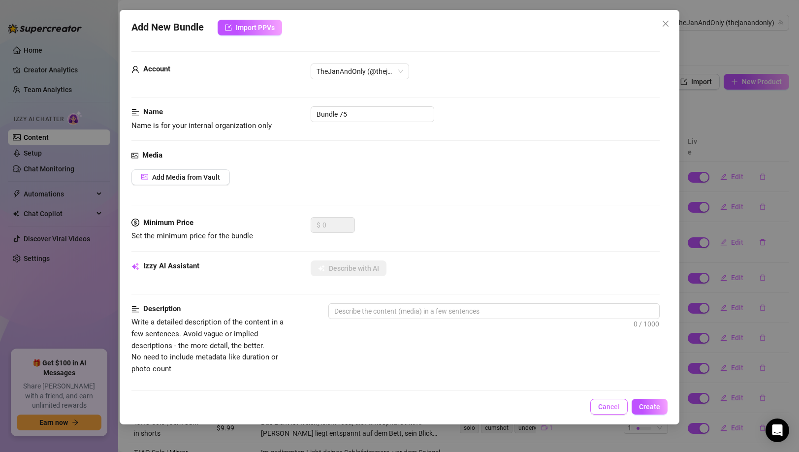
click at [604, 407] on span "Cancel" at bounding box center [609, 407] width 22 height 8
